Goal: Transaction & Acquisition: Book appointment/travel/reservation

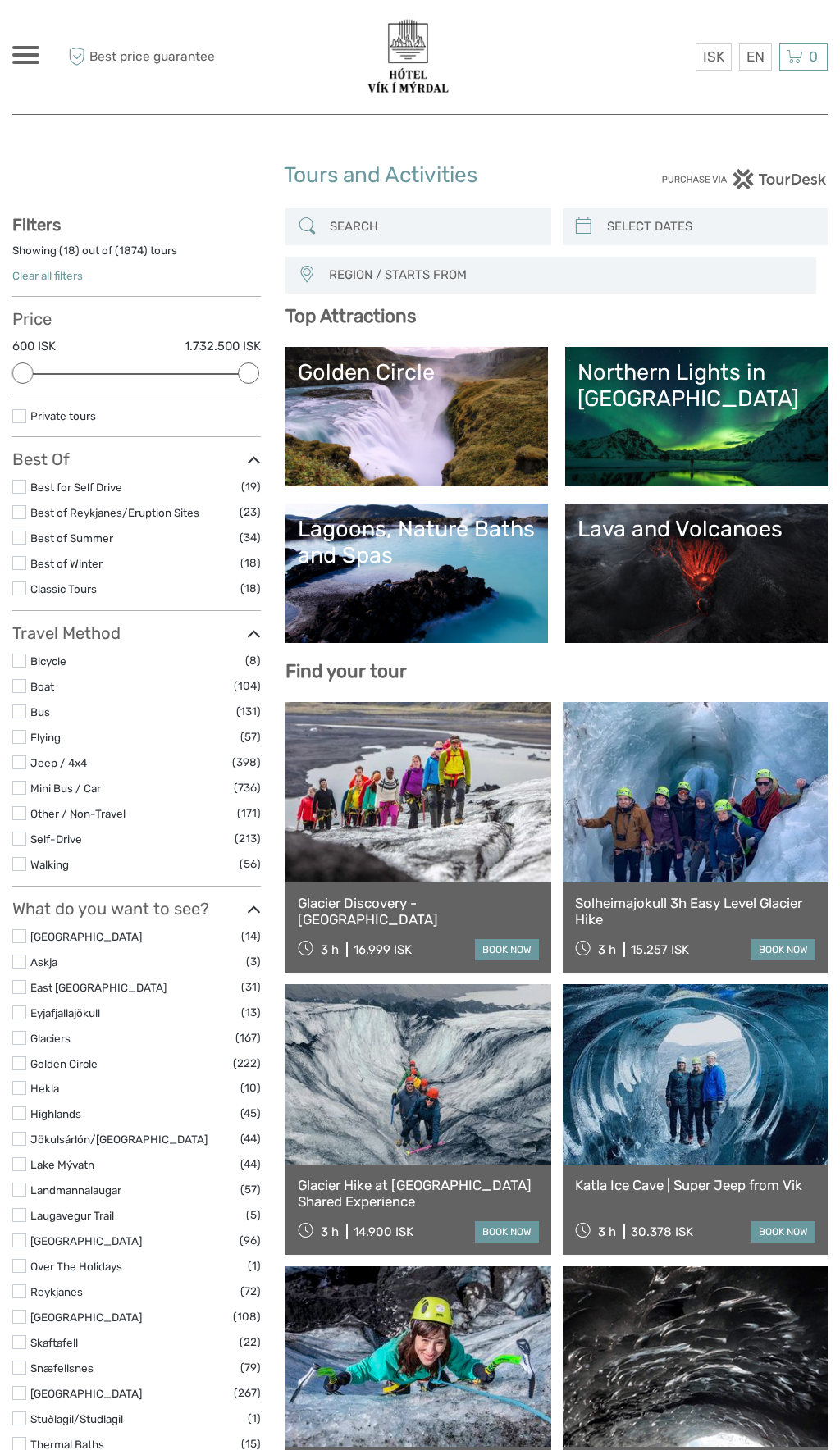
select select
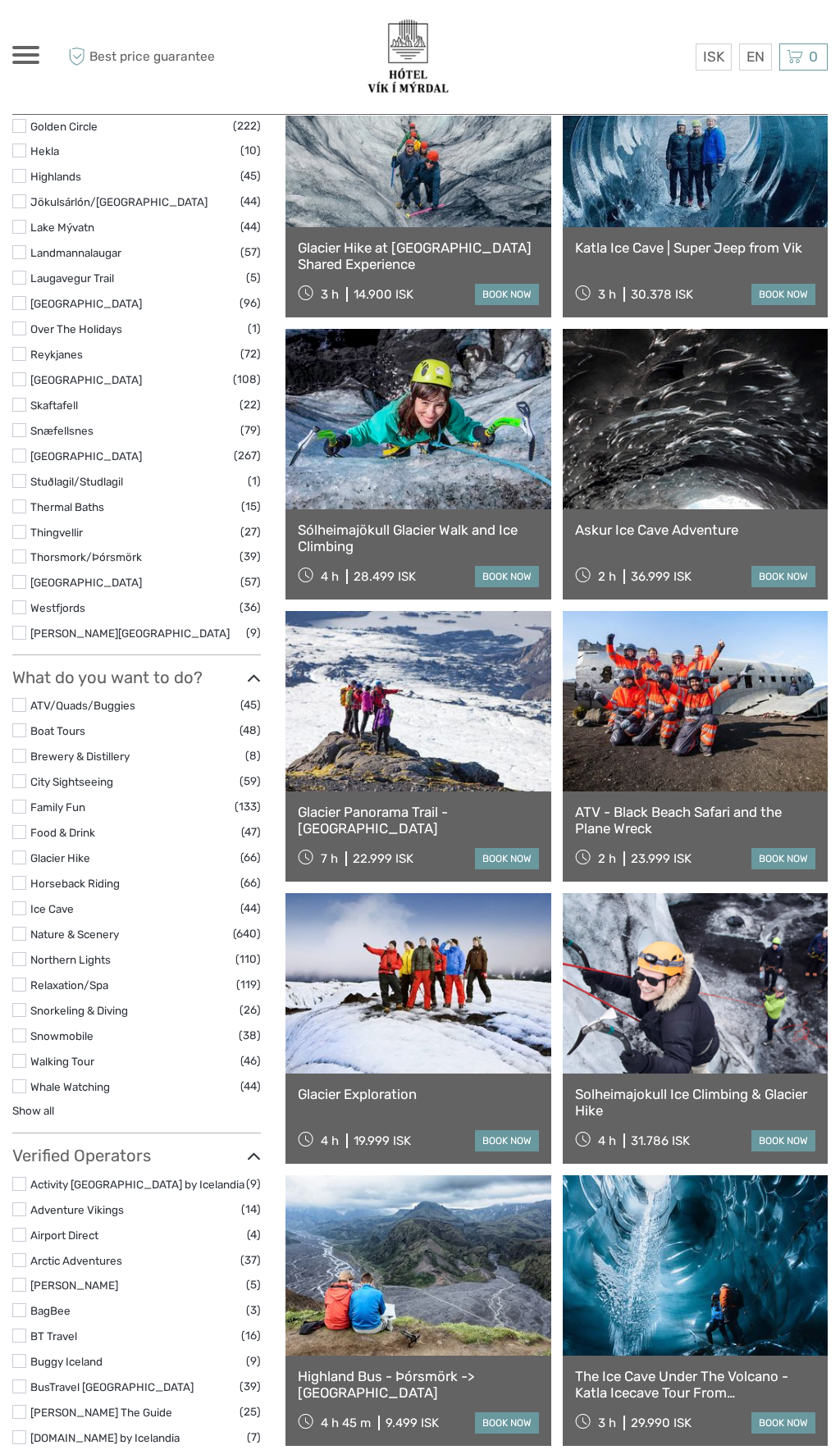
scroll to position [938, 0]
click at [16, 959] on label at bounding box center [19, 958] width 14 height 14
click at [0, 0] on input "checkbox" at bounding box center [0, 0] width 0 height 0
click at [0, 918] on body "ISK ISK € $ £ EN English Español Deutsch Tours Multi-day tours Car rental More …" at bounding box center [420, 986] width 840 height 3848
click at [20, 832] on label at bounding box center [19, 831] width 14 height 14
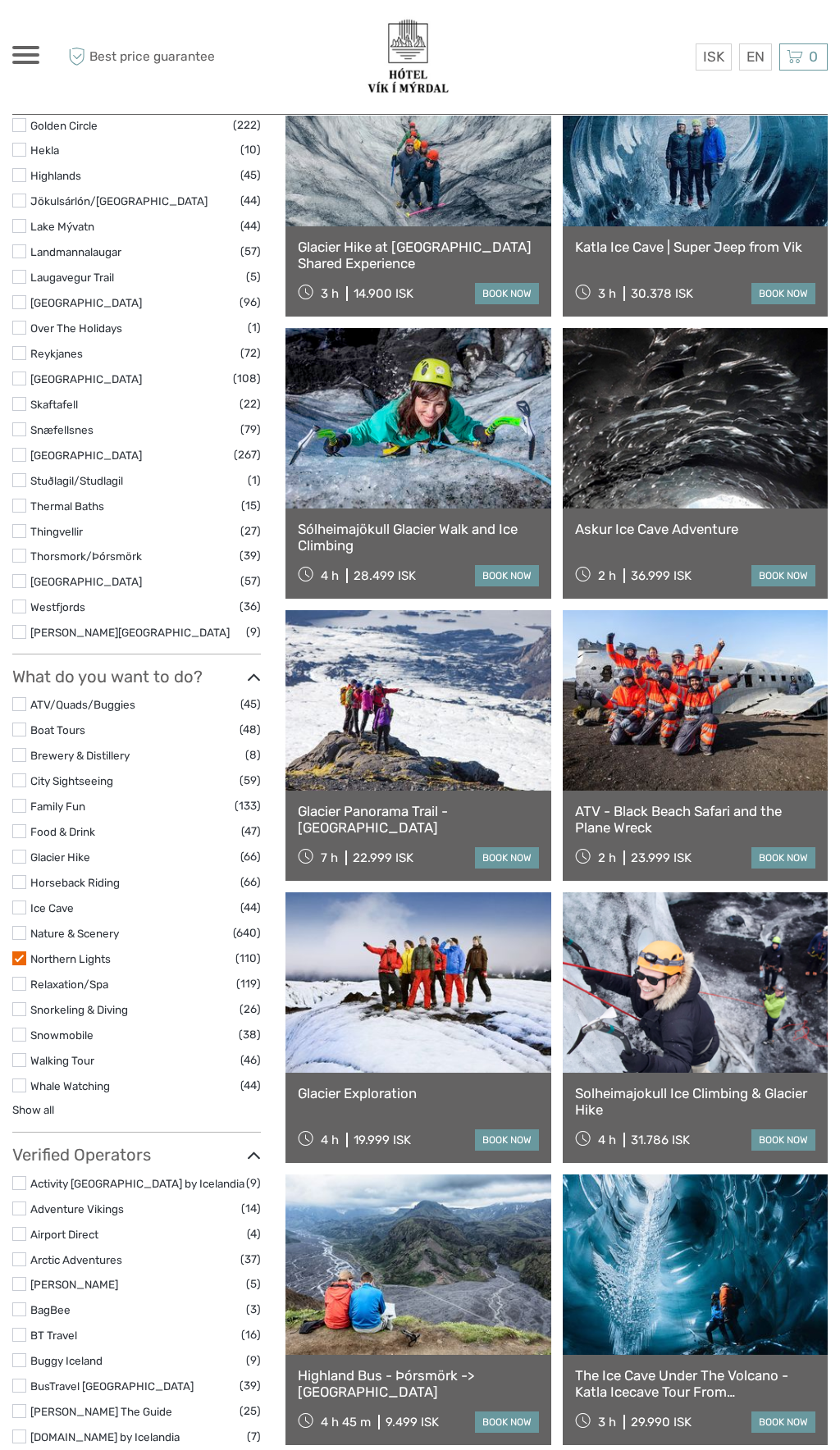
click at [0, 0] on input "checkbox" at bounding box center [0, 0] width 0 height 0
click at [19, 810] on label at bounding box center [19, 805] width 14 height 14
click at [0, 0] on input "checkbox" at bounding box center [0, 0] width 0 height 0
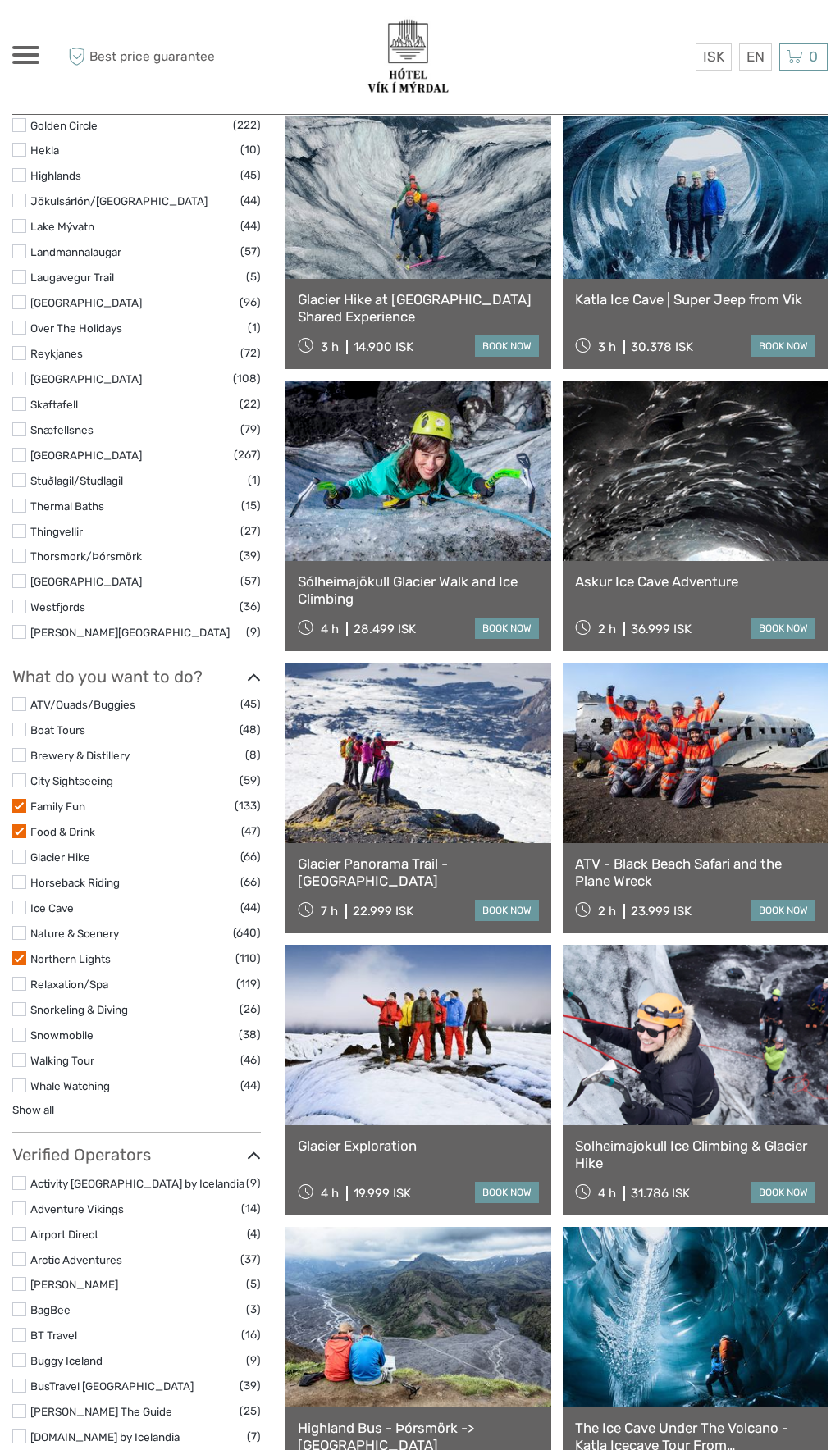
scroll to position [93, 0]
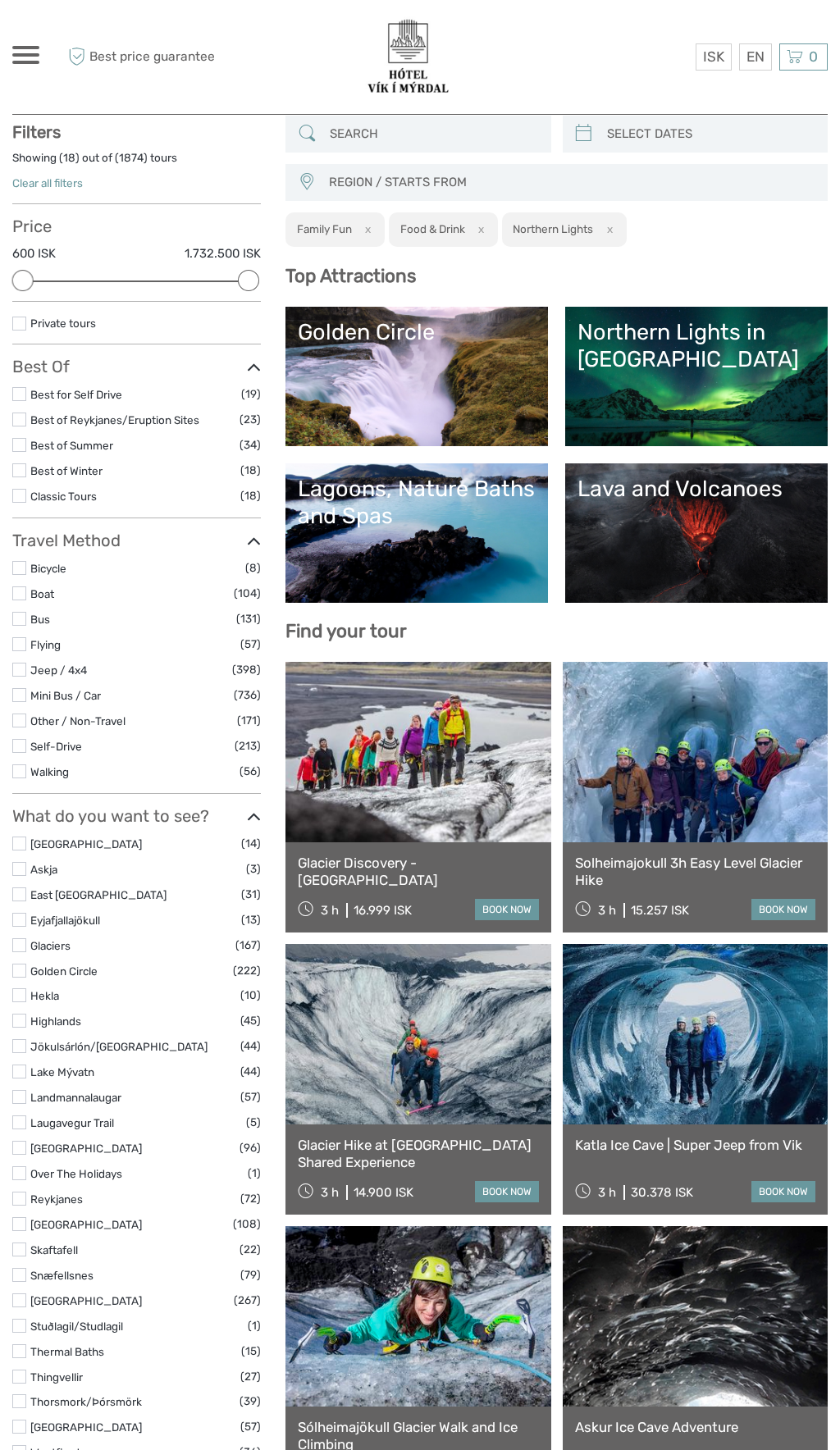
click at [21, 719] on label at bounding box center [19, 720] width 14 height 14
click at [0, 0] on input "checkbox" at bounding box center [0, 0] width 0 height 0
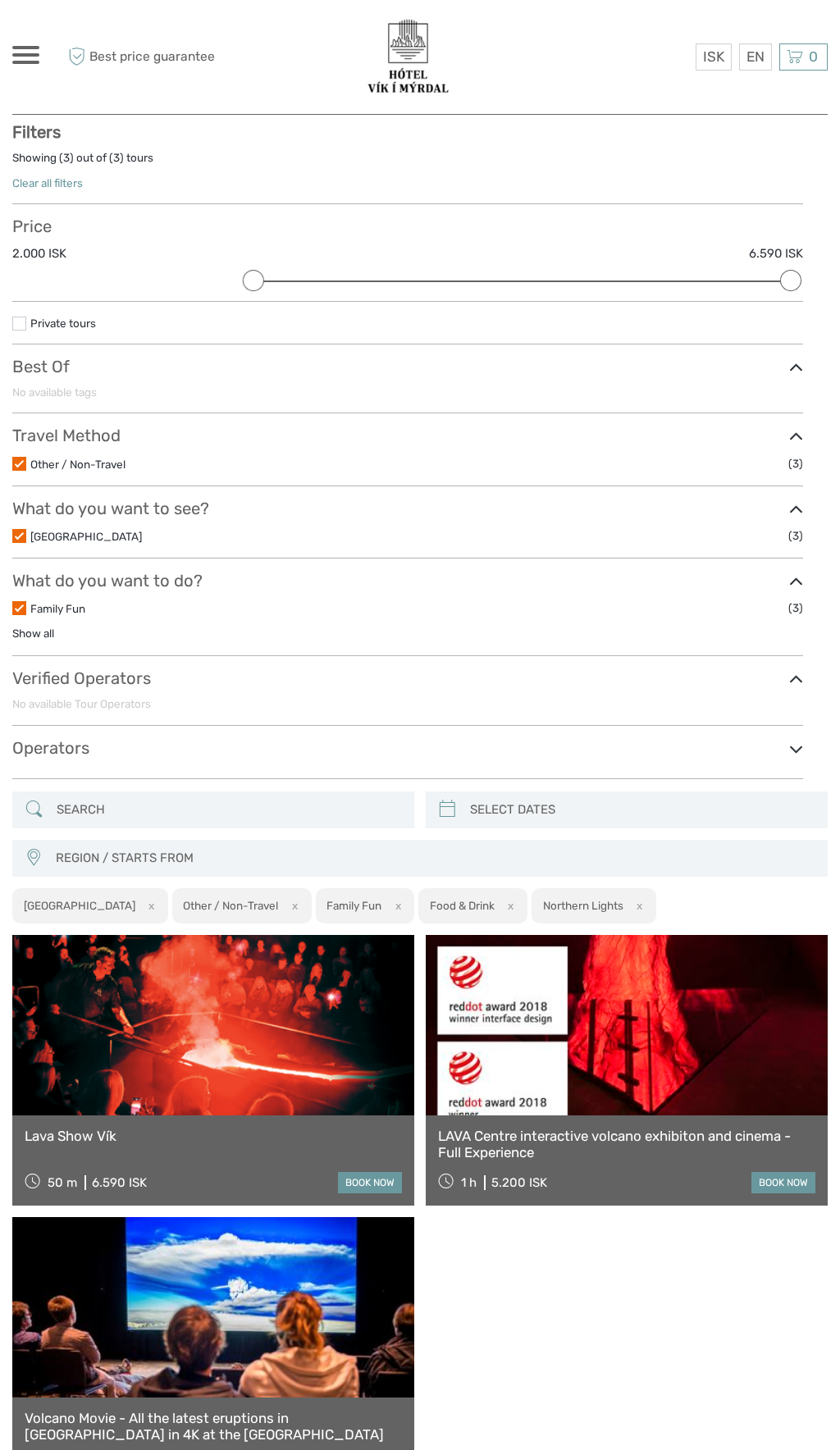
click at [36, 63] on span at bounding box center [26, 62] width 27 height 3
click at [41, 118] on link "Tours" at bounding box center [135, 114] width 220 height 24
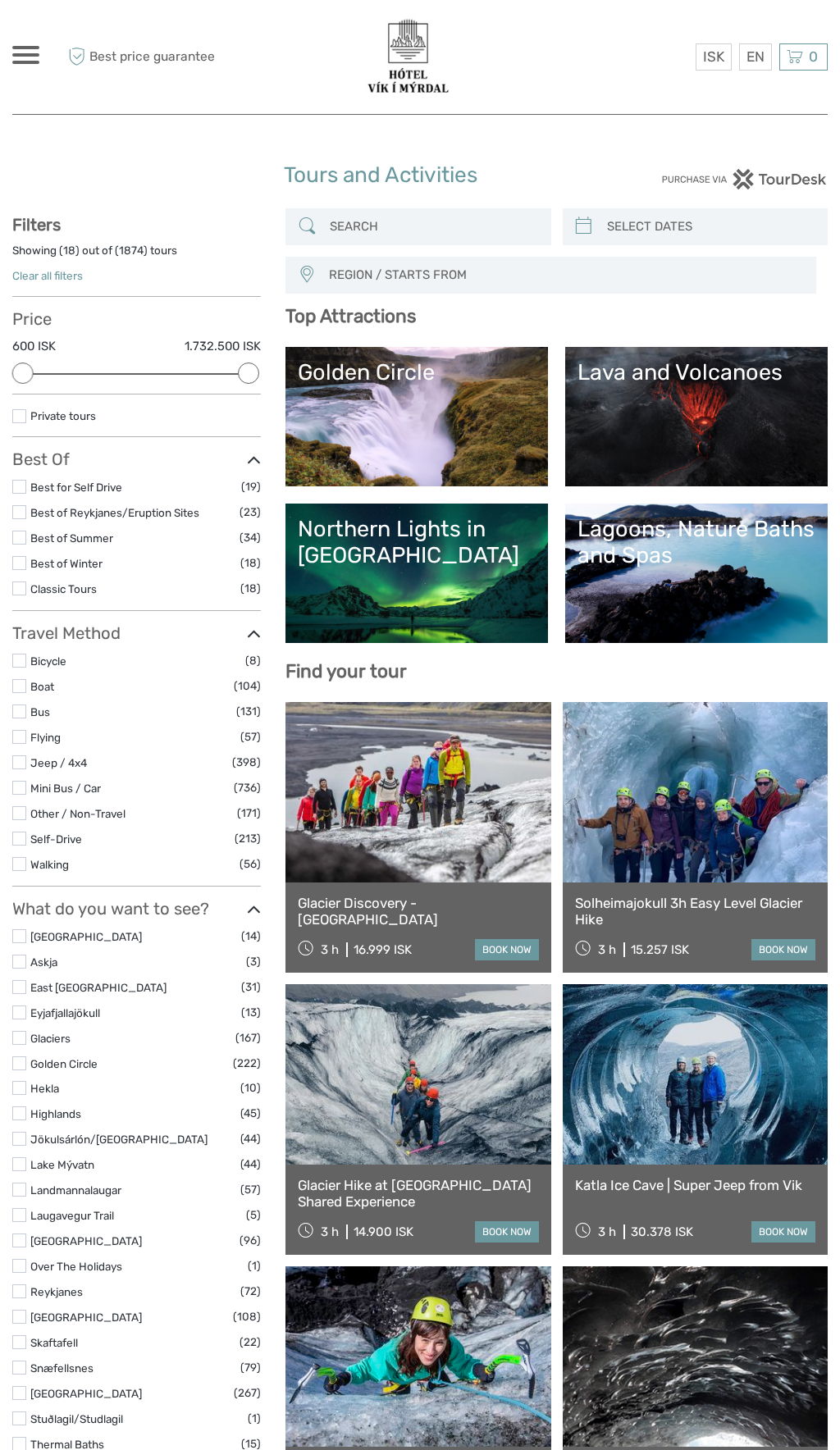
click at [453, 269] on span "REGION / STARTS FROM" at bounding box center [564, 275] width 486 height 27
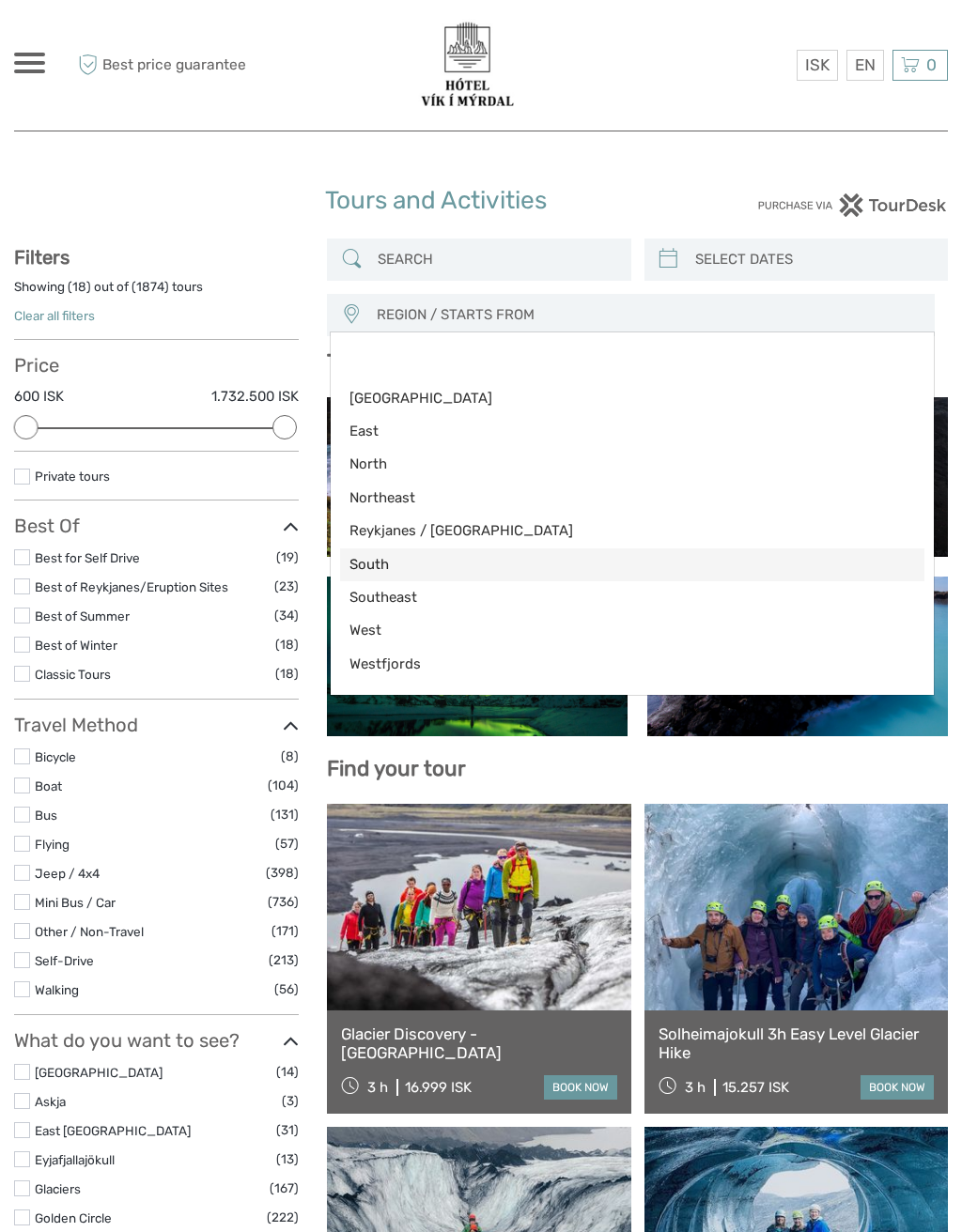
click at [363, 561] on span "South" at bounding box center [616, 564] width 533 height 20
select select "South"
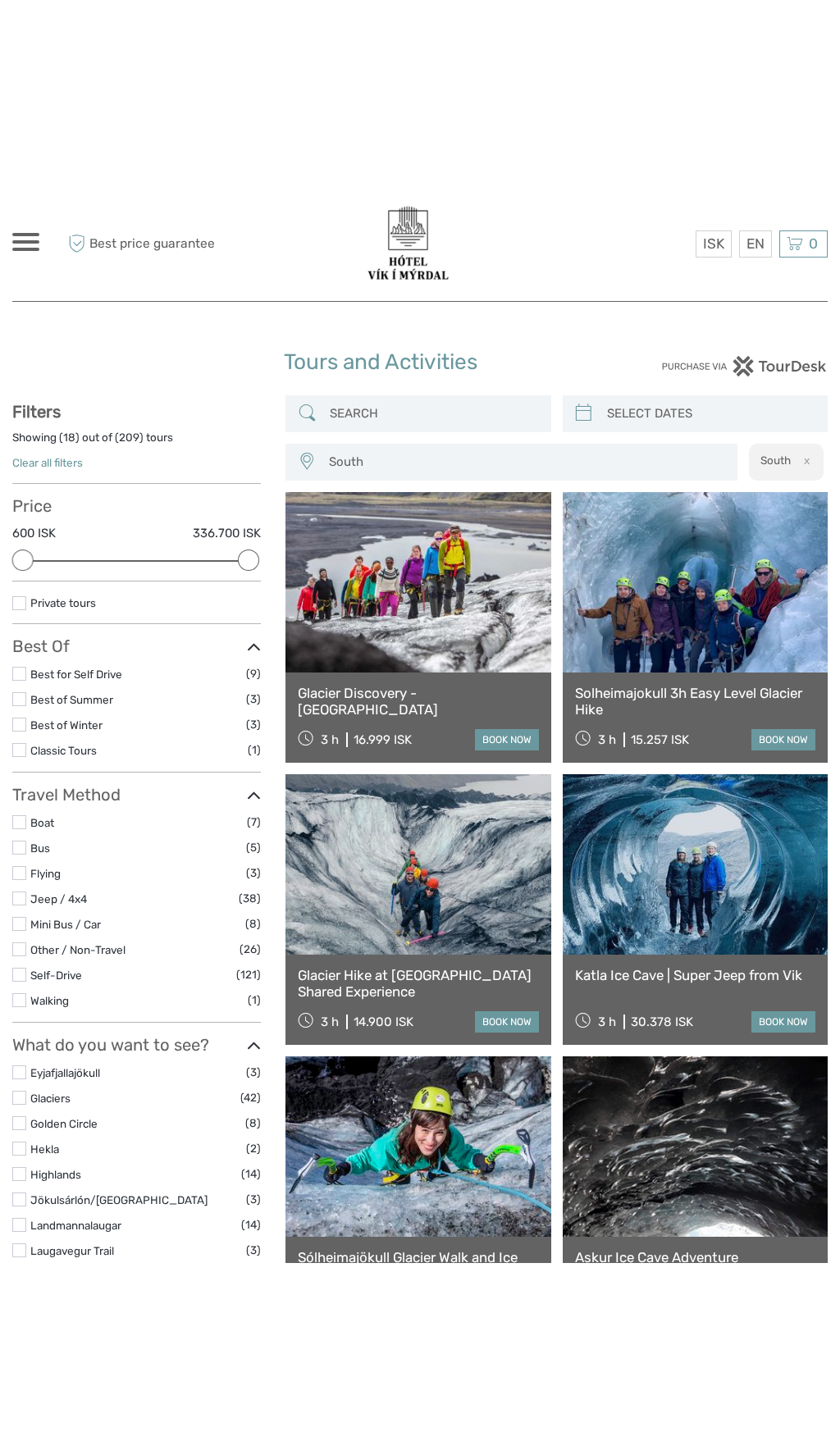
scroll to position [93, 0]
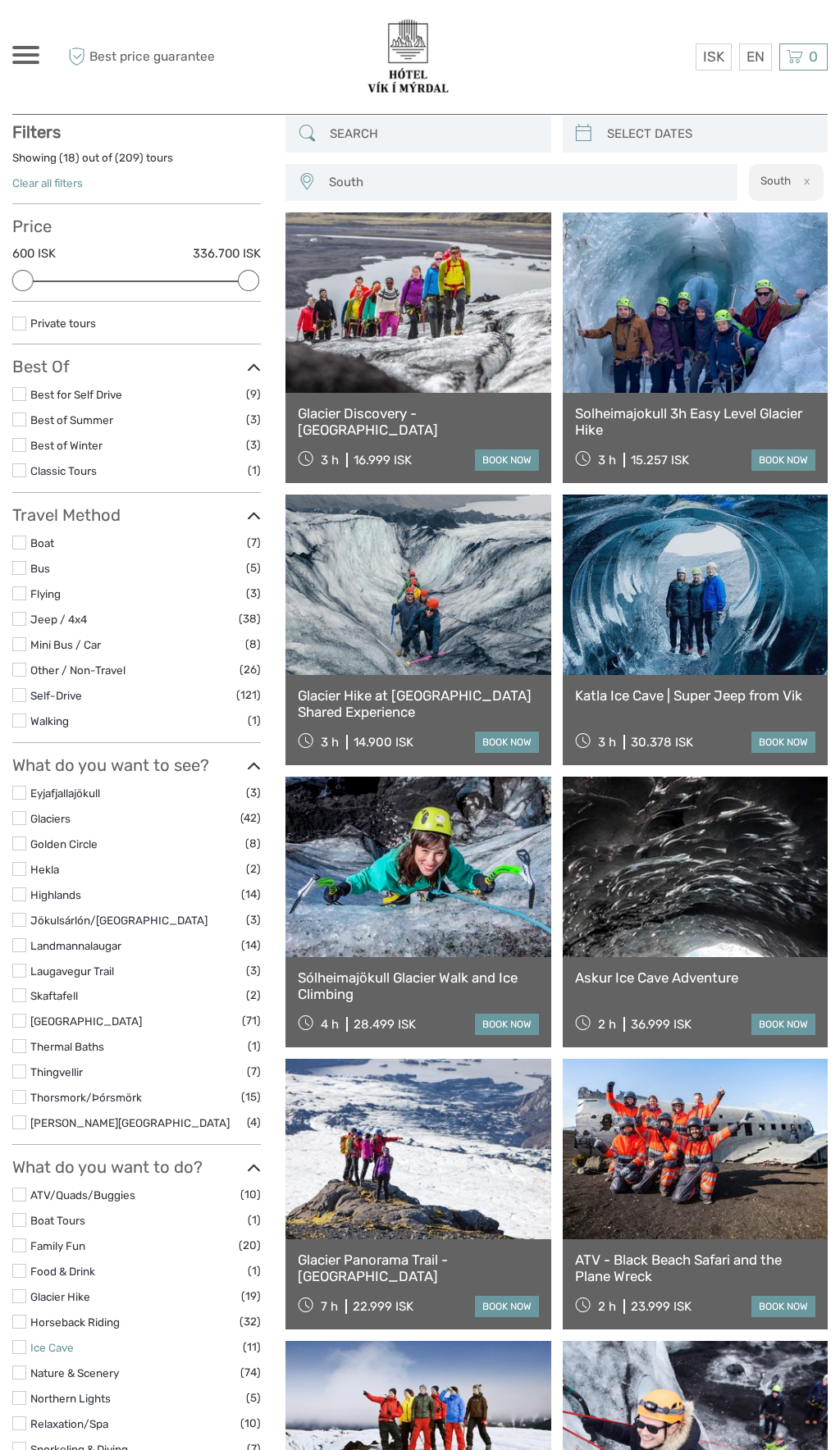
click at [31, 1345] on link "Ice Cave" at bounding box center [52, 1347] width 43 height 13
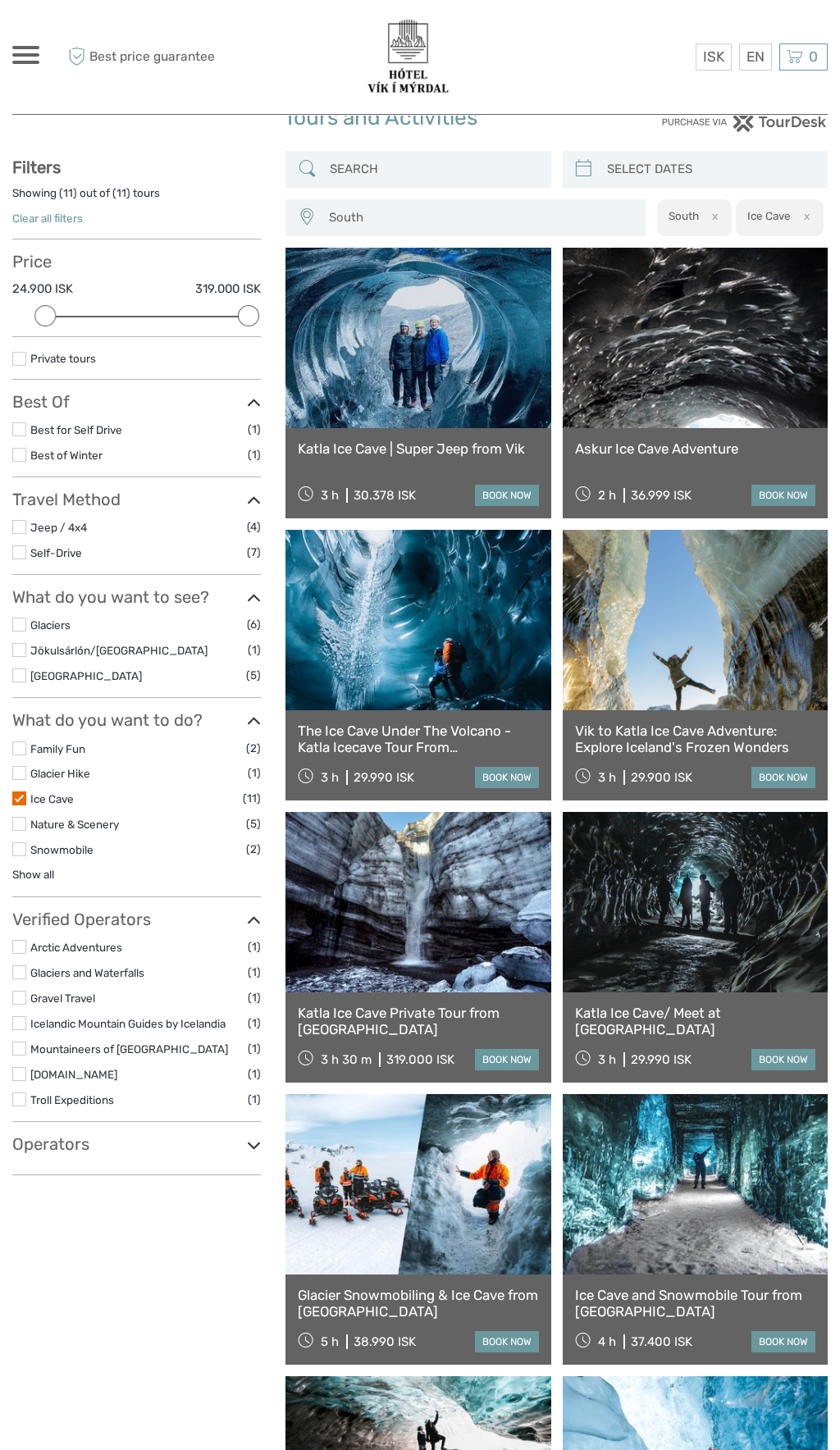
scroll to position [43, 0]
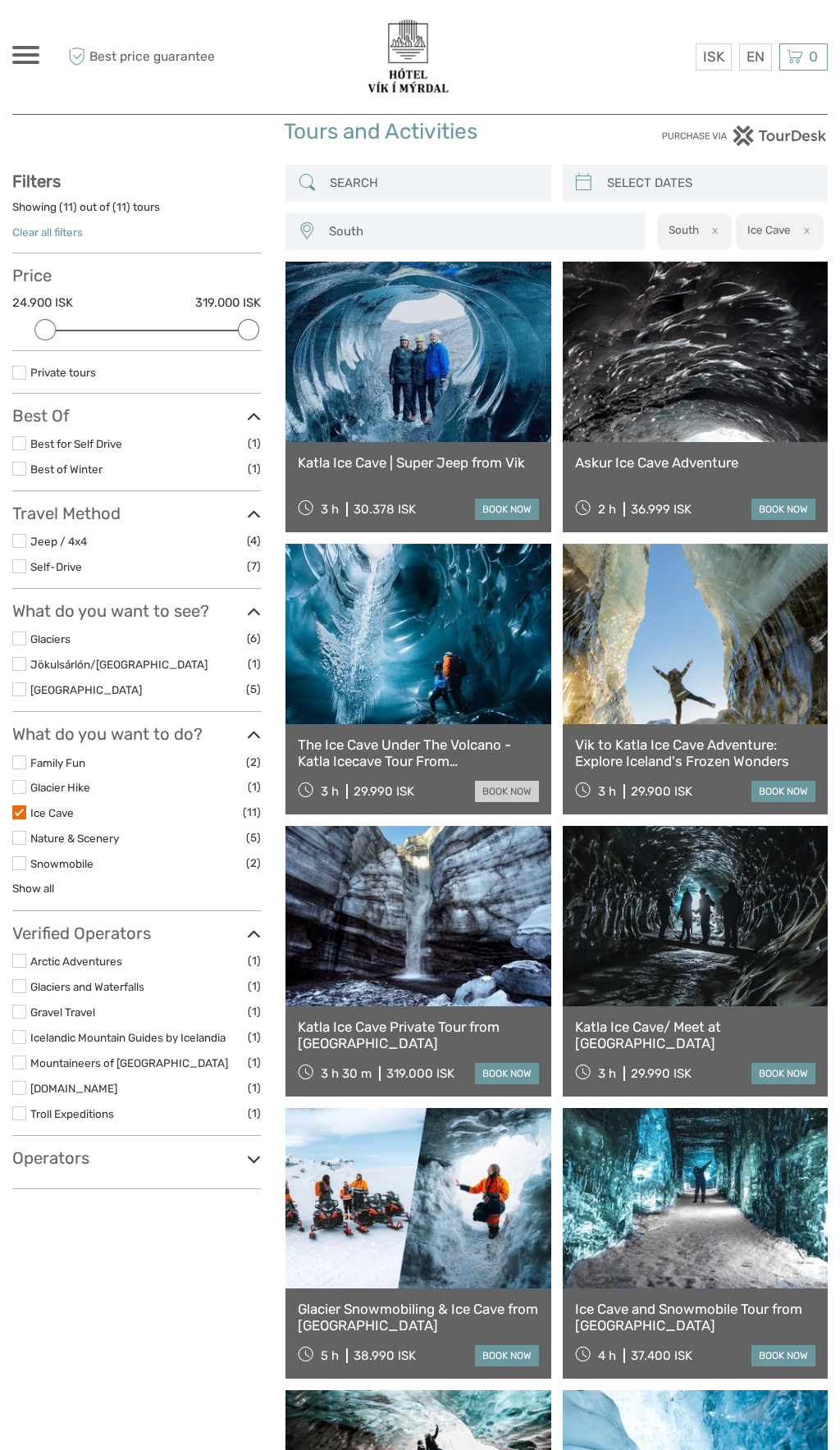
click at [508, 787] on link "book now" at bounding box center [506, 791] width 64 height 22
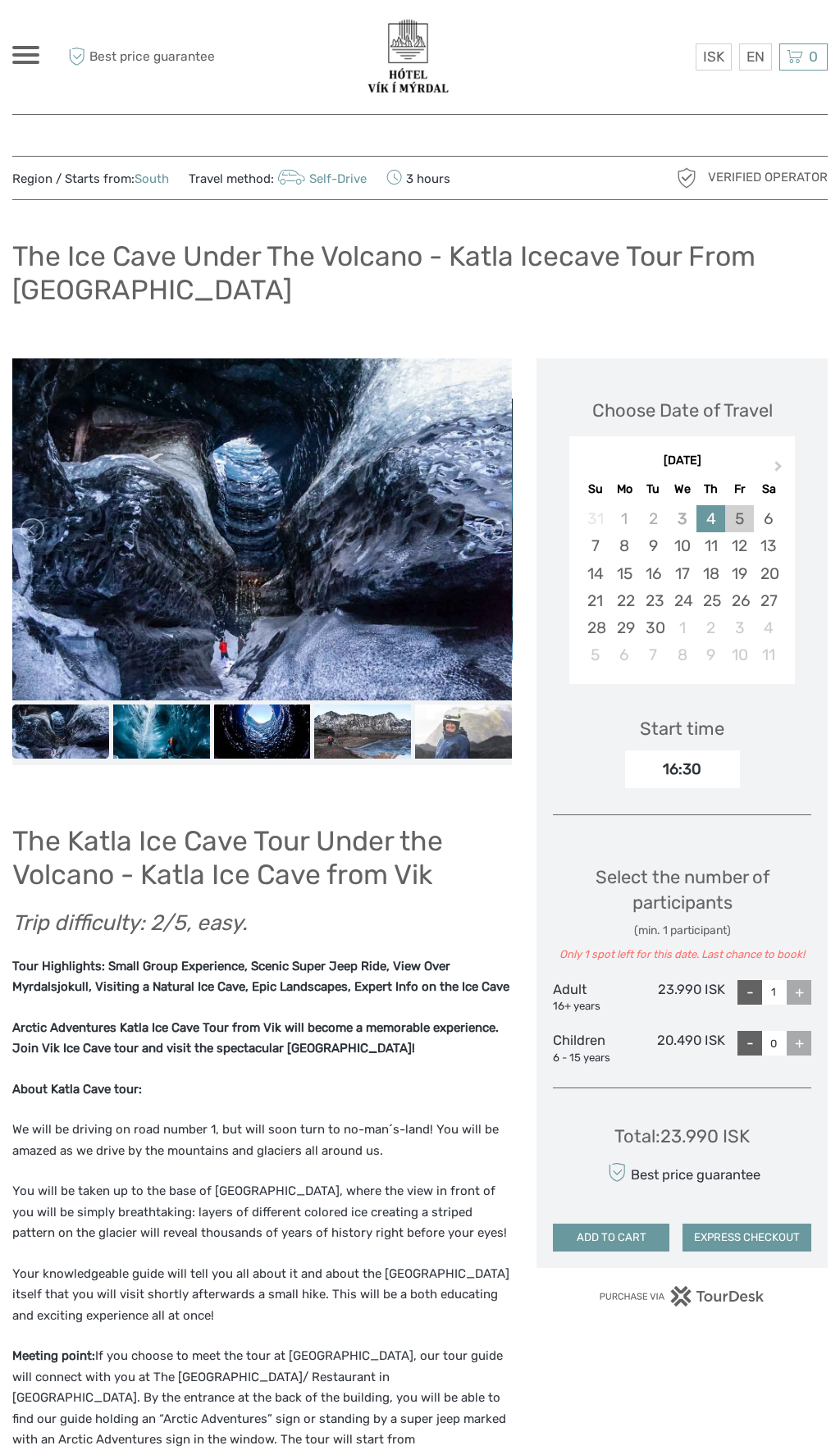
click at [735, 505] on div "5" at bounding box center [739, 519] width 29 height 27
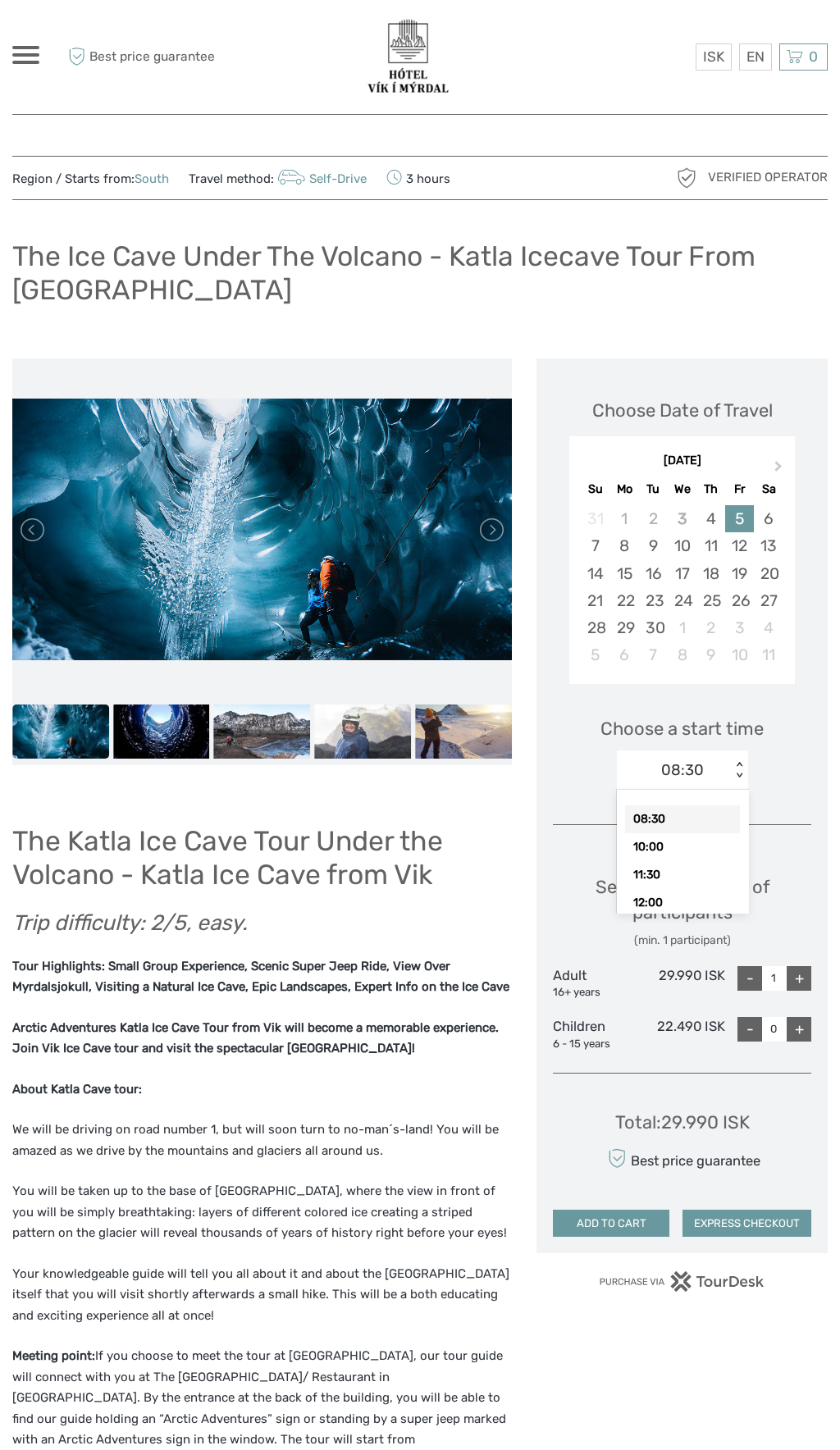
click at [656, 861] on div "11:30" at bounding box center [682, 875] width 115 height 28
click at [661, 834] on div "10:00" at bounding box center [682, 848] width 115 height 28
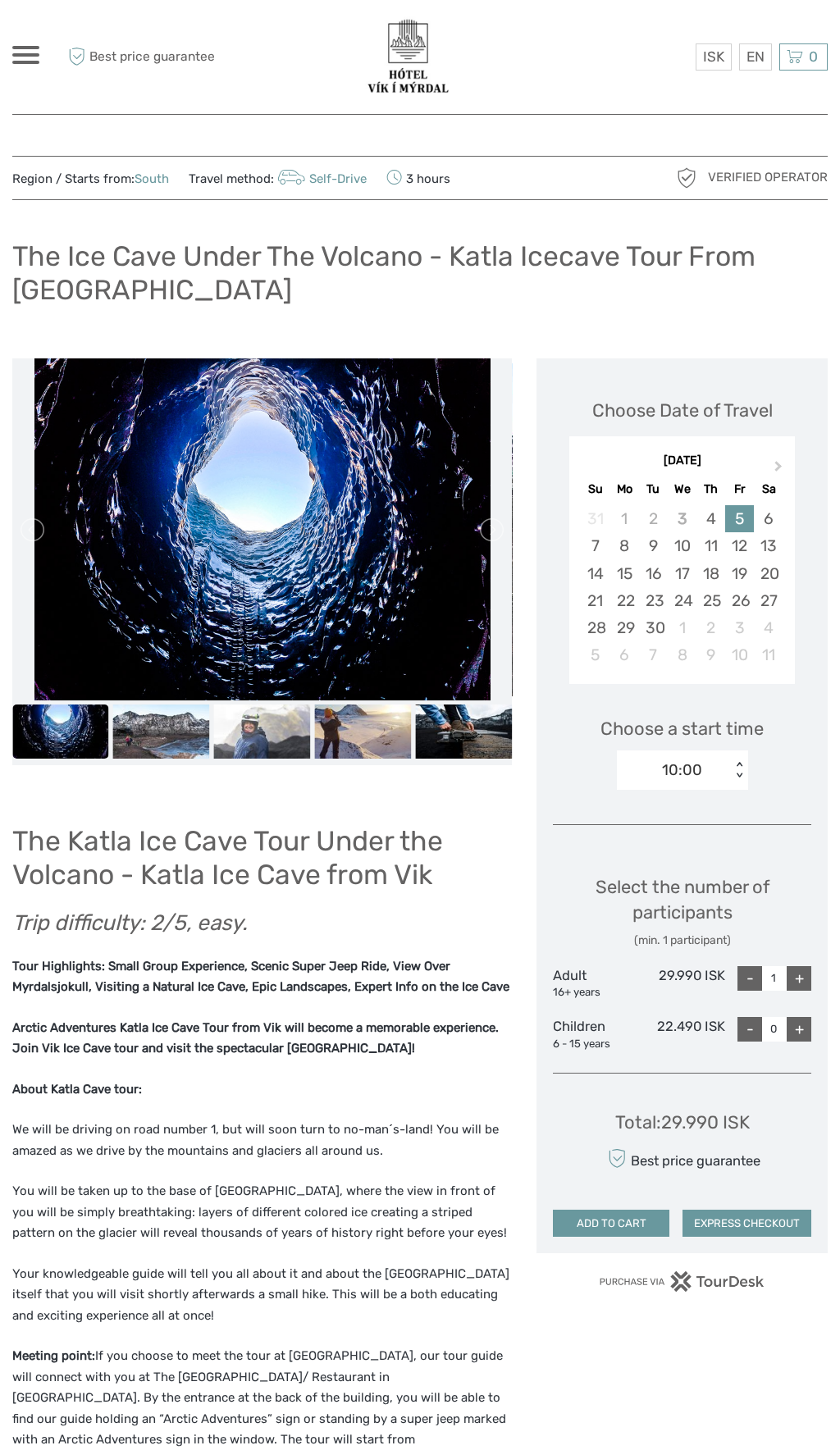
click at [799, 966] on div "+" at bounding box center [799, 979] width 25 height 25
type input "2"
click at [712, 505] on div "4" at bounding box center [710, 519] width 29 height 27
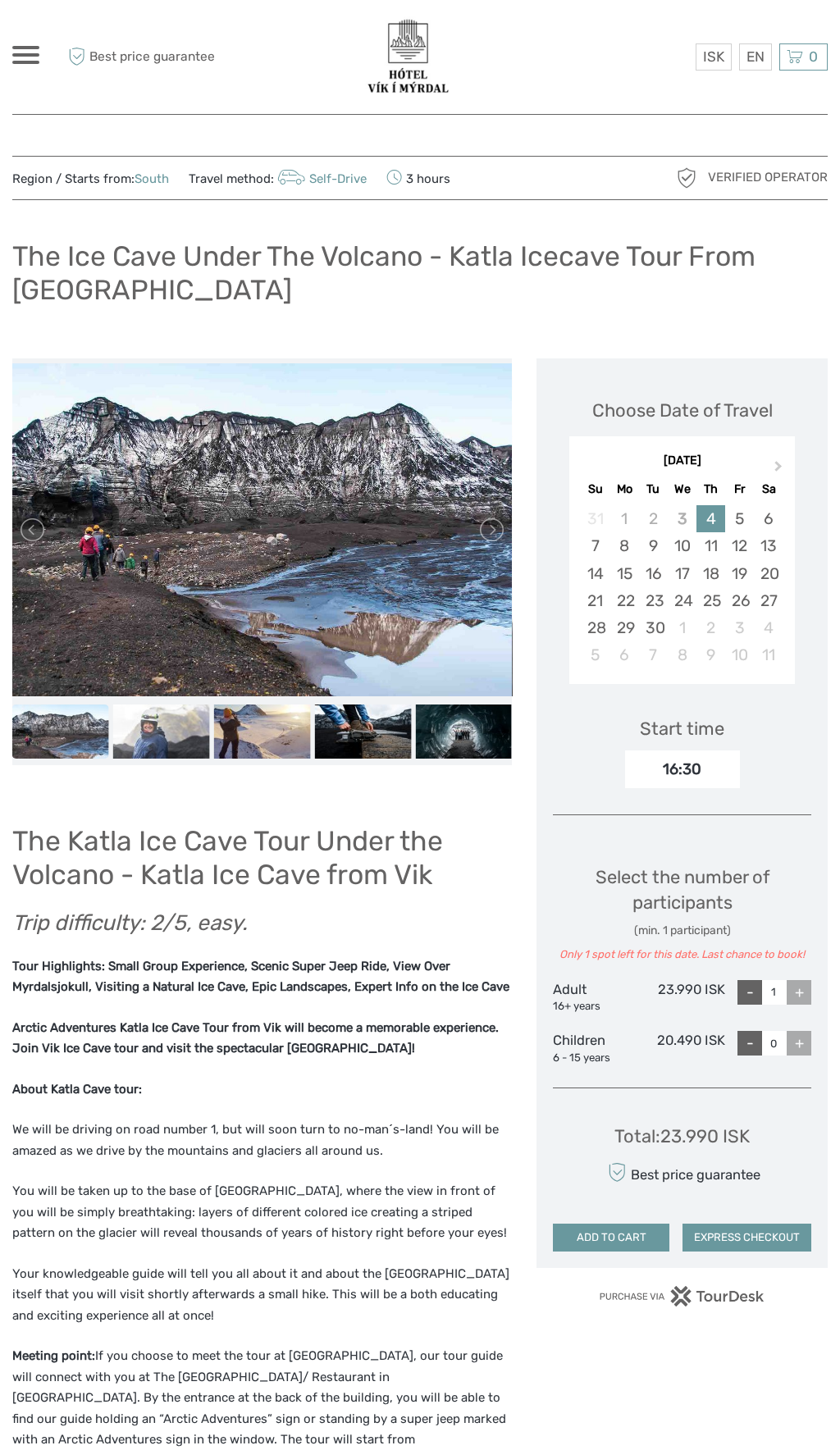
click at [797, 980] on div "+" at bounding box center [799, 993] width 25 height 25
